Goal: Find specific page/section: Find specific page/section

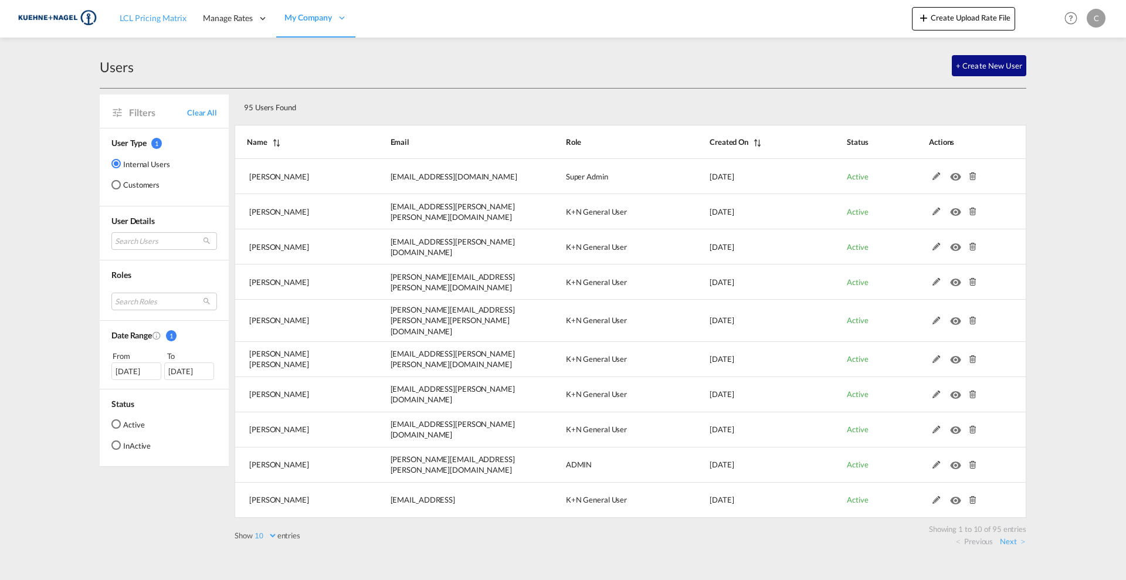
click at [156, 17] on span "LCL Pricing Matrix" at bounding box center [153, 18] width 67 height 10
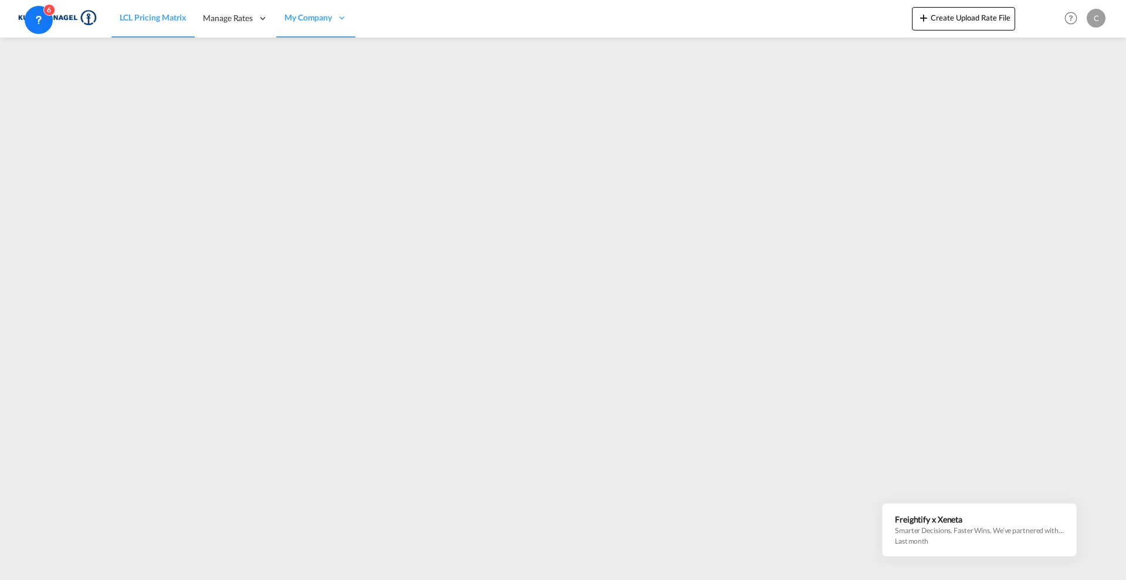
click at [1098, 18] on div "C" at bounding box center [1096, 18] width 19 height 19
click at [1079, 49] on button "My Profile" at bounding box center [1083, 51] width 76 height 23
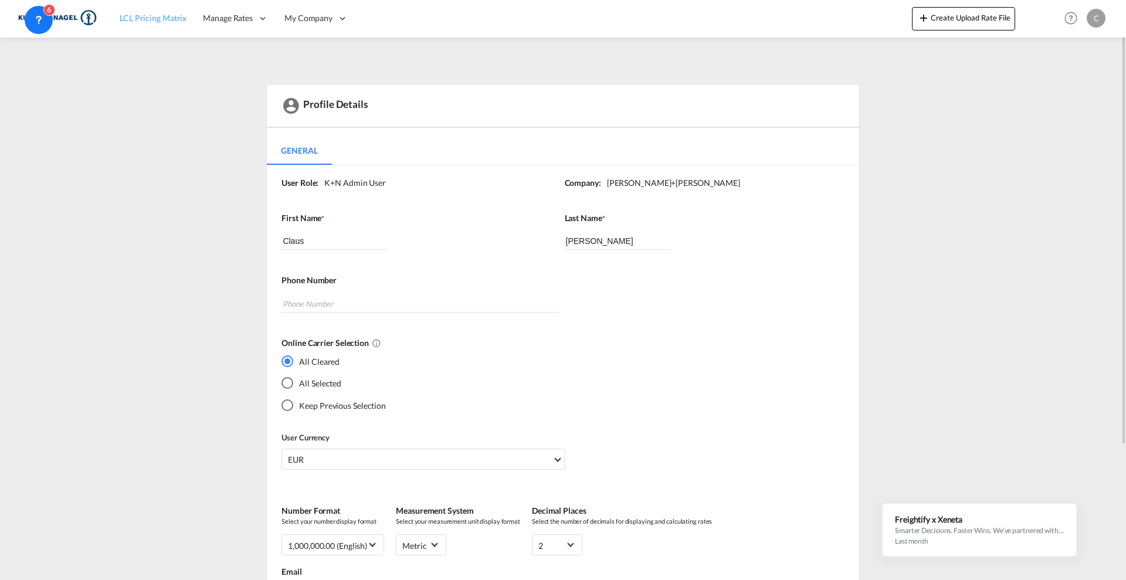
click at [155, 9] on link "LCL Pricing Matrix" at bounding box center [152, 18] width 83 height 38
